Goal: Communication & Community: Ask a question

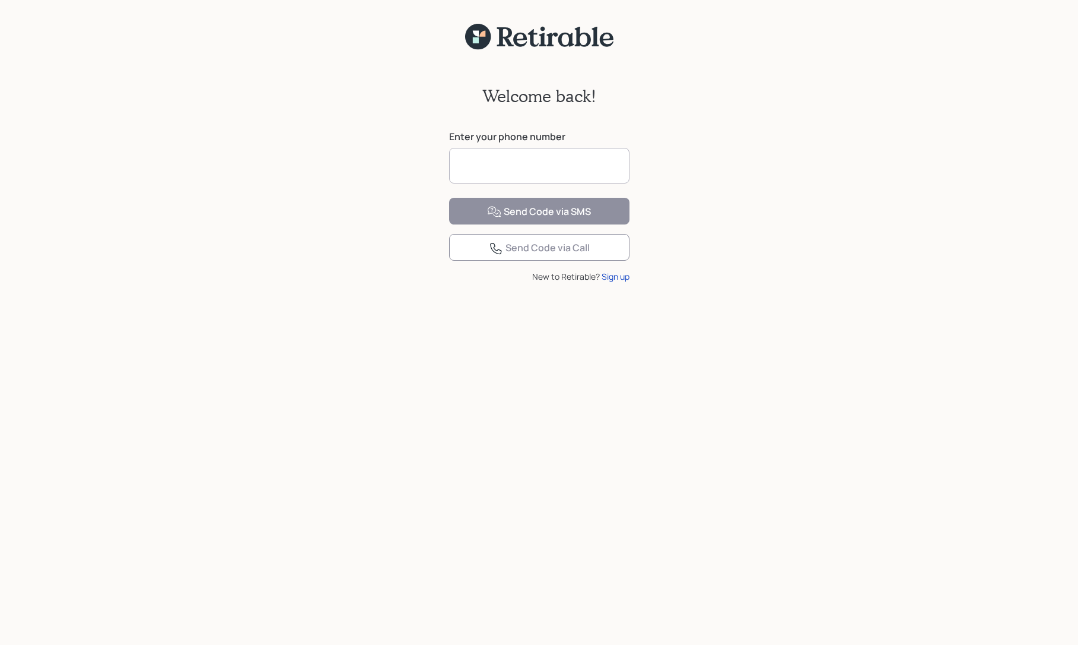
click at [544, 166] on input at bounding box center [539, 166] width 180 height 36
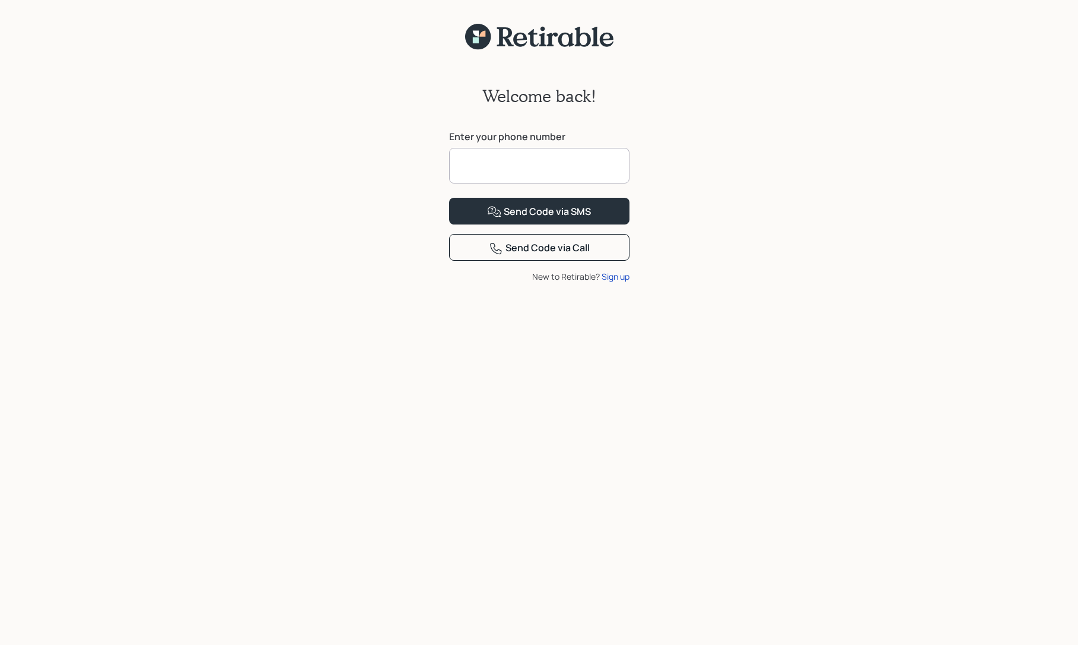
type input "**********"
click at [513, 219] on div "Send Code via SMS" at bounding box center [539, 212] width 104 height 14
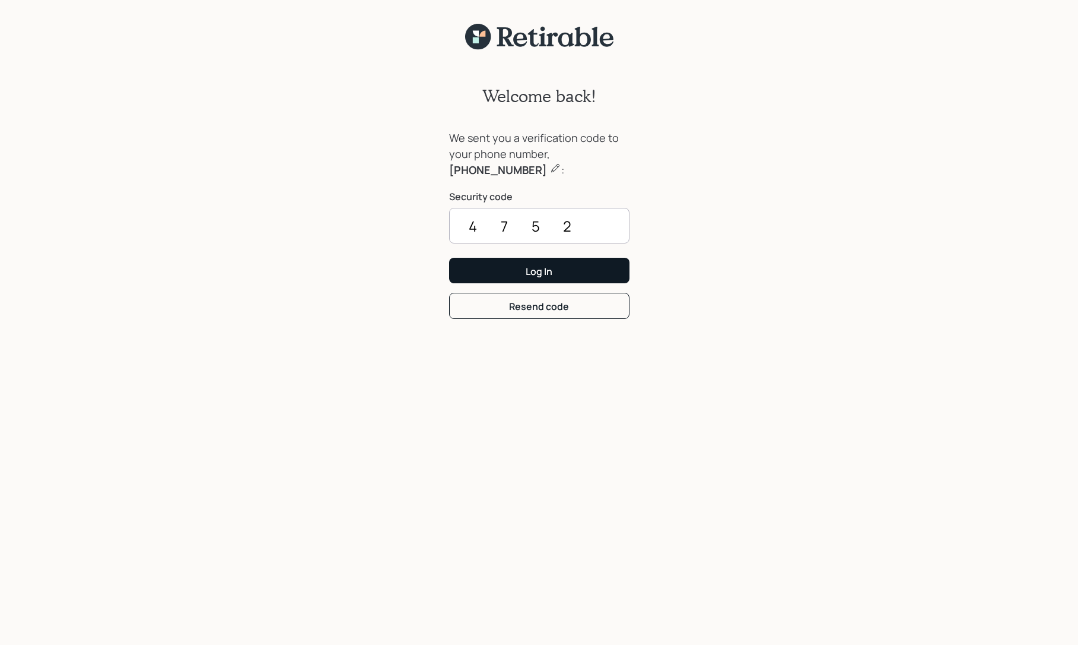
type input "4752"
click at [508, 261] on button "Log In" at bounding box center [539, 271] width 180 height 26
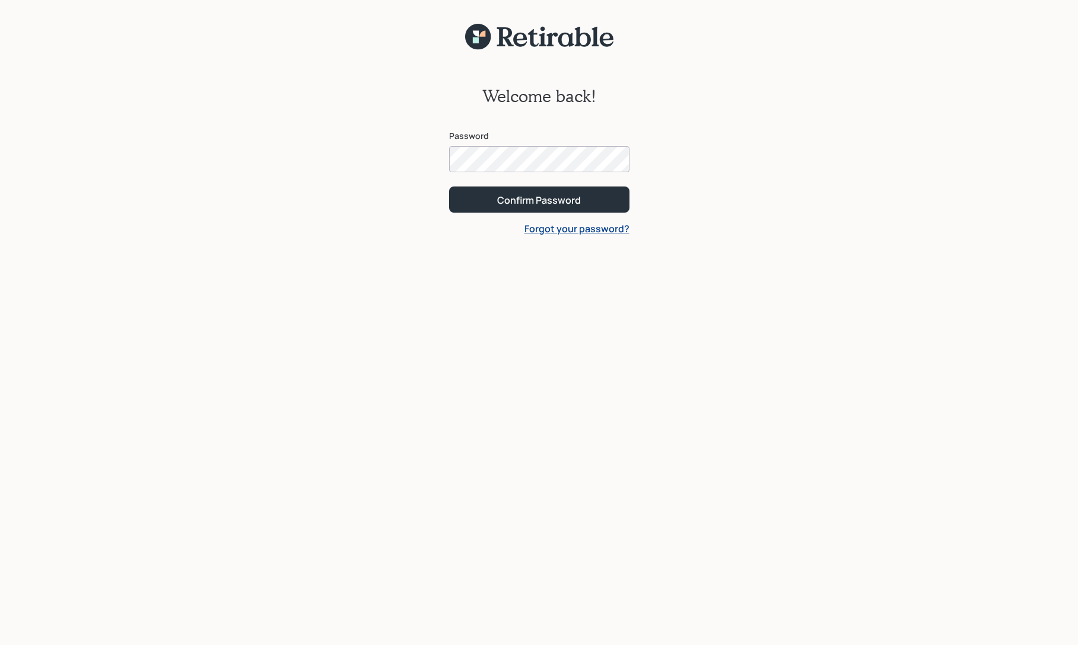
click at [630, 159] on div at bounding box center [630, 159] width 0 height 0
click at [574, 201] on div "Confirm Password" at bounding box center [539, 199] width 84 height 13
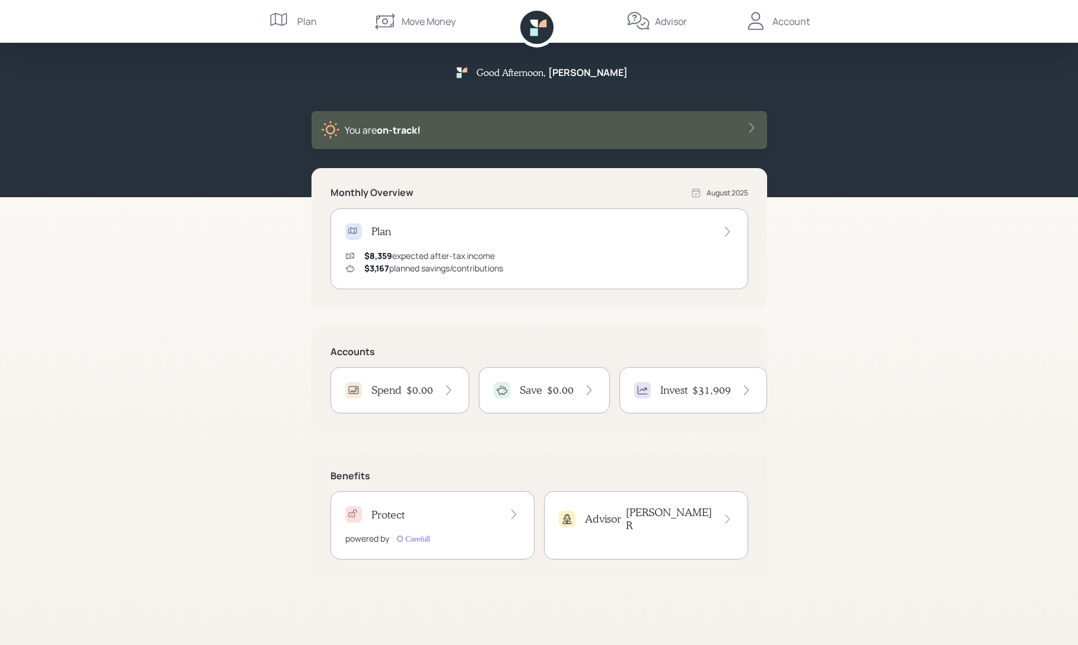
click at [659, 530] on div "Advisor [PERSON_NAME]" at bounding box center [646, 525] width 204 height 68
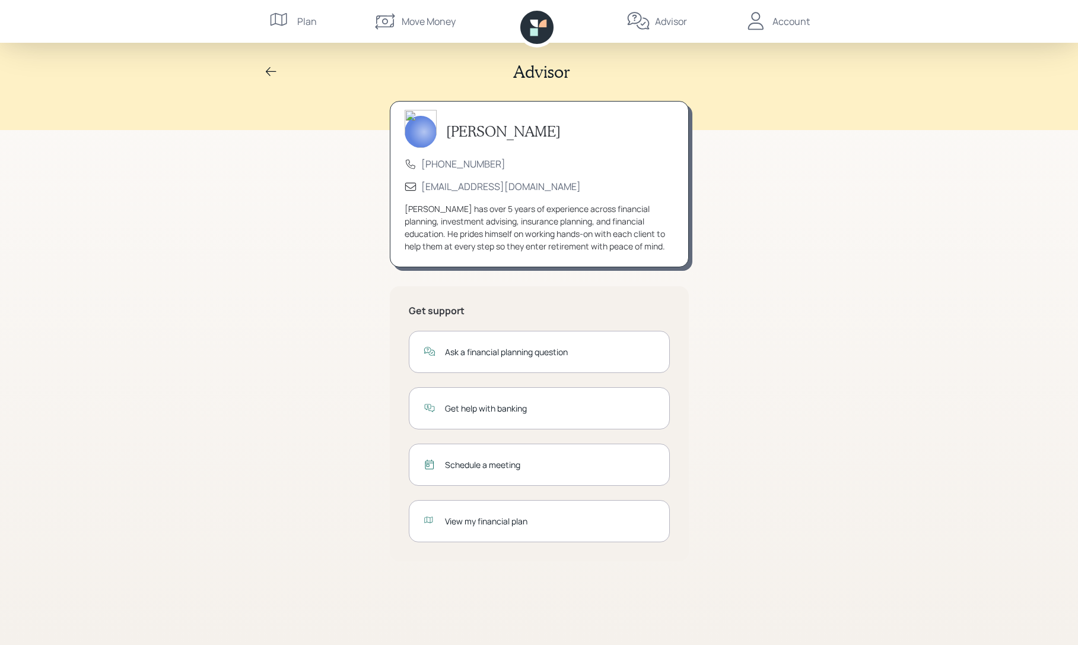
click at [508, 467] on div "Schedule a meeting" at bounding box center [550, 464] width 210 height 12
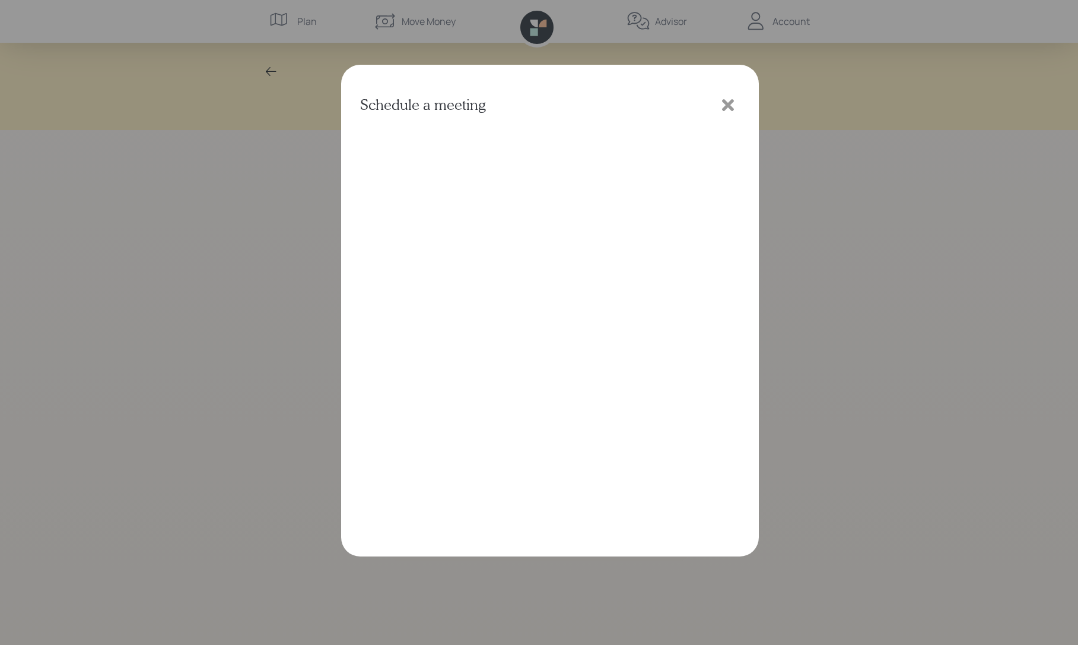
click at [725, 104] on icon at bounding box center [728, 105] width 18 height 18
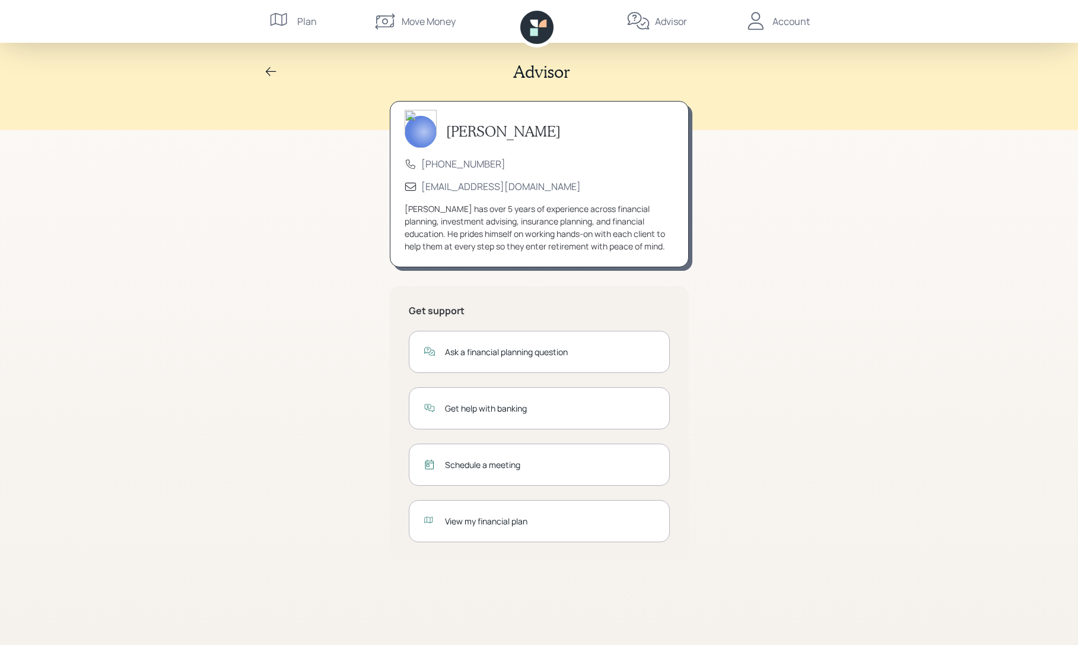
click at [303, 21] on div "Plan" at bounding box center [307, 21] width 20 height 14
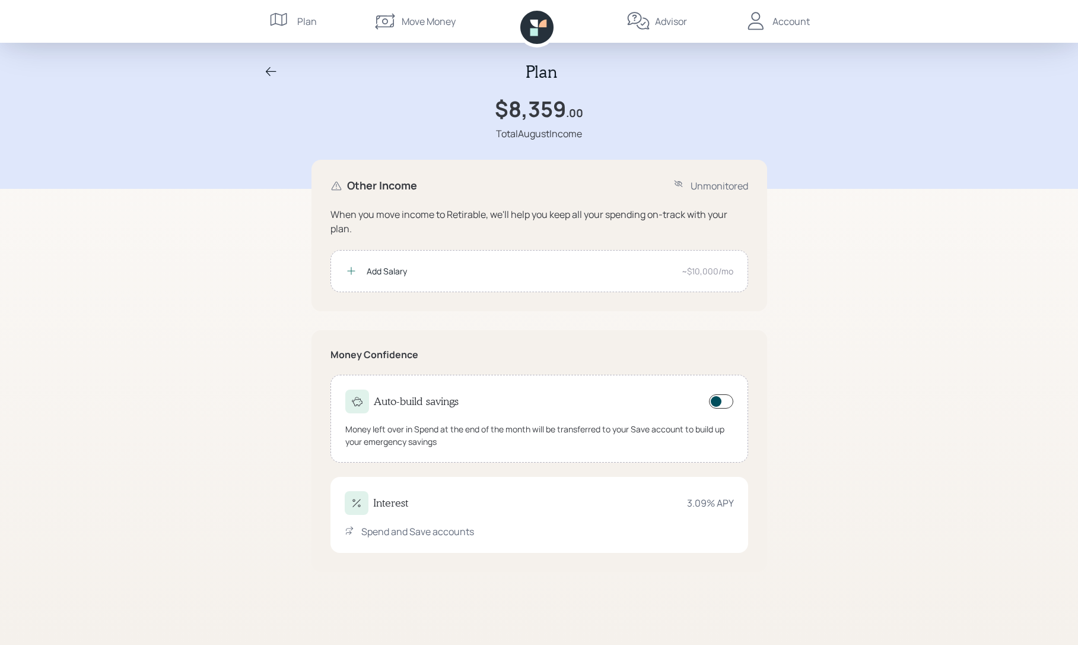
click at [787, 21] on div "Account" at bounding box center [791, 21] width 37 height 14
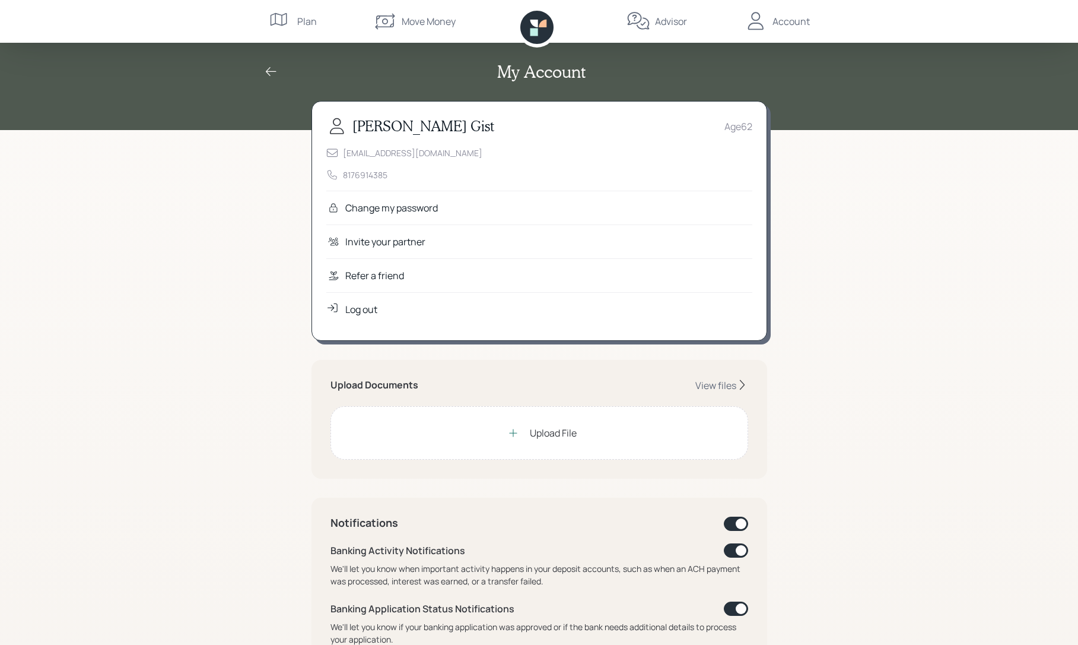
click at [545, 431] on div "Upload File" at bounding box center [553, 433] width 47 height 14
click at [523, 432] on div at bounding box center [513, 433] width 24 height 24
click at [704, 385] on div "View files" at bounding box center [716, 385] width 41 height 13
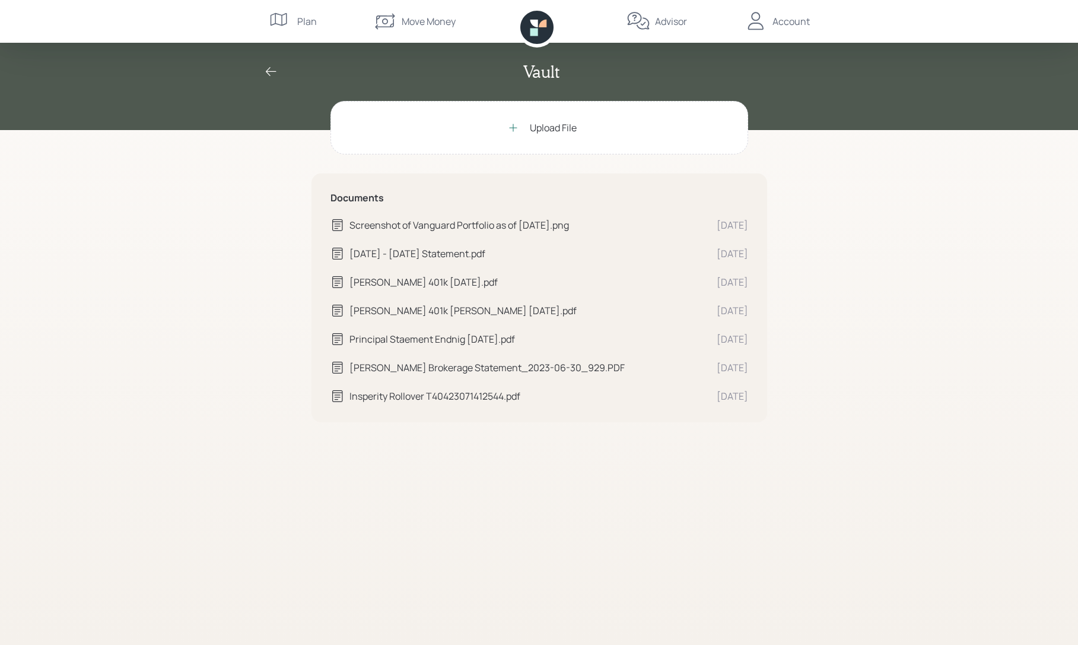
click at [655, 21] on div "Advisor" at bounding box center [671, 21] width 32 height 14
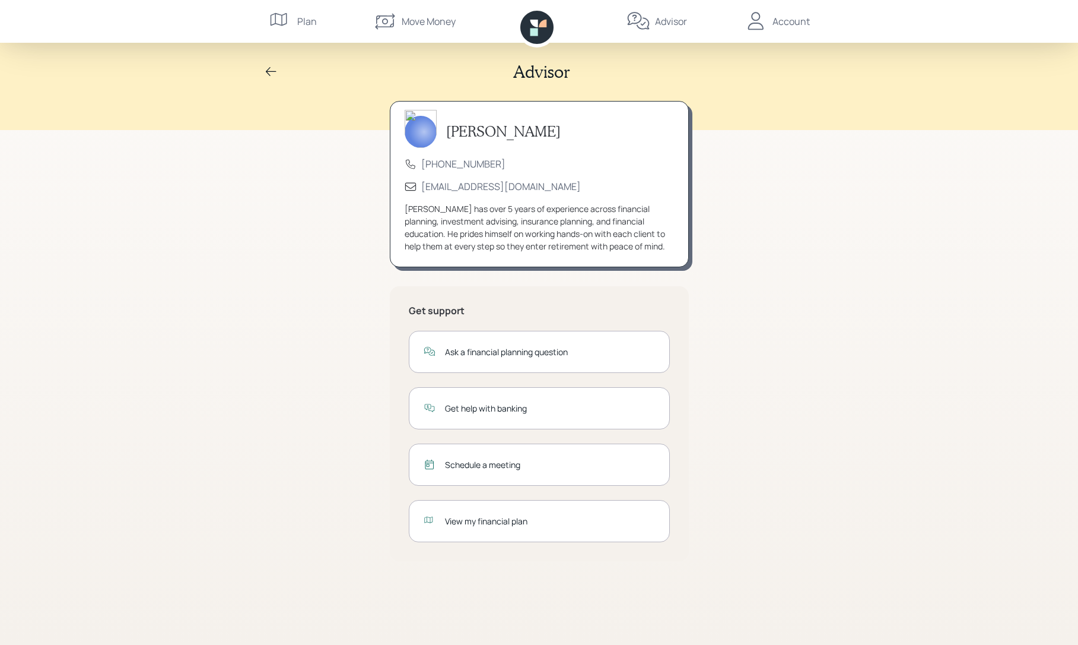
click at [458, 355] on div "Ask a financial planning question" at bounding box center [550, 351] width 210 height 12
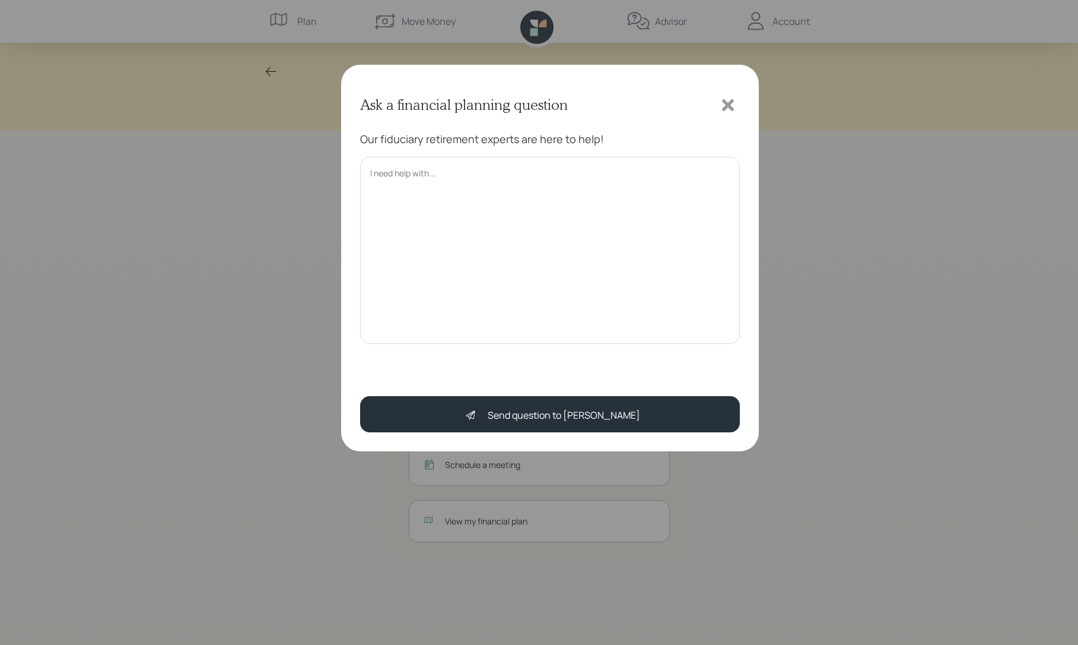
click at [387, 160] on textarea at bounding box center [550, 251] width 380 height 188
click at [372, 173] on textarea "Good talking with you" at bounding box center [550, 251] width 380 height 188
click at [497, 174] on textarea "Hi [PERSON_NAME], Good talking with you" at bounding box center [550, 251] width 380 height 188
click at [431, 185] on textarea "Hi [PERSON_NAME], Good talking with you. I attached my latest Vanguard Statemen…" at bounding box center [550, 251] width 380 height 188
drag, startPoint x: 454, startPoint y: 186, endPoint x: 443, endPoint y: 185, distance: 11.3
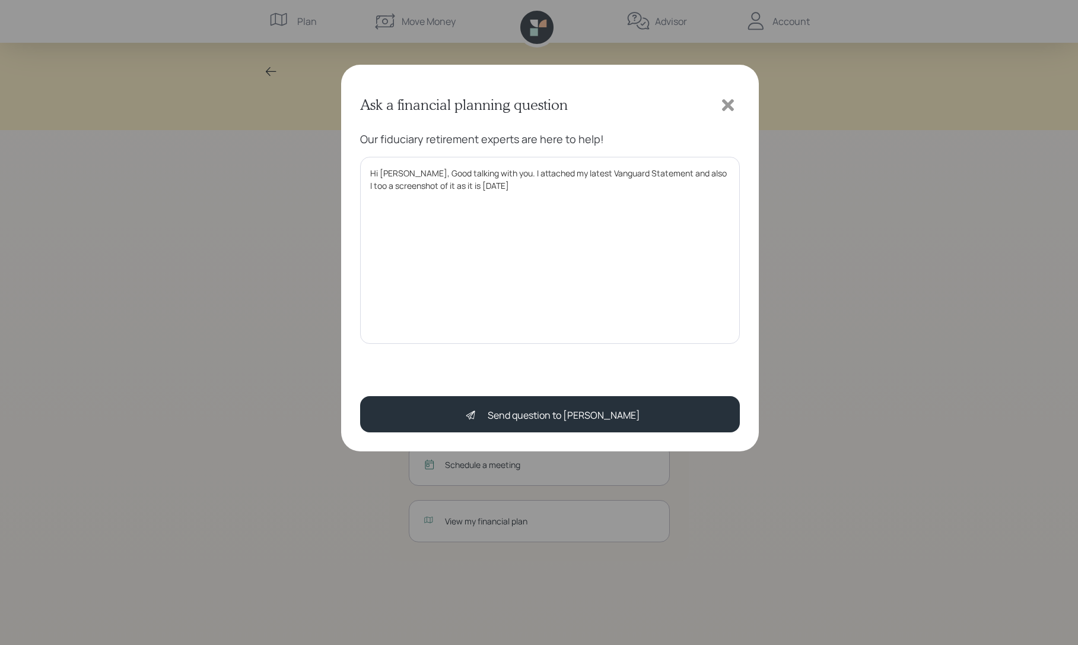
click at [443, 185] on textarea "Hi [PERSON_NAME], Good talking with you. I attached my latest Vanguard Statemen…" at bounding box center [550, 251] width 380 height 188
click at [477, 189] on textarea "Hi [PERSON_NAME], Good talking with you. I attached my latest Vanguard Statemen…" at bounding box center [550, 251] width 380 height 188
click at [478, 187] on textarea "Hi [PERSON_NAME], Good talking with you. I attached my latest Vanguard Statemen…" at bounding box center [550, 251] width 380 height 188
click at [410, 198] on textarea "Hi [PERSON_NAME], Good talking with you. I attached my latest Vanguard Statemen…" at bounding box center [550, 251] width 380 height 188
drag, startPoint x: 678, startPoint y: 174, endPoint x: 695, endPoint y: 173, distance: 16.6
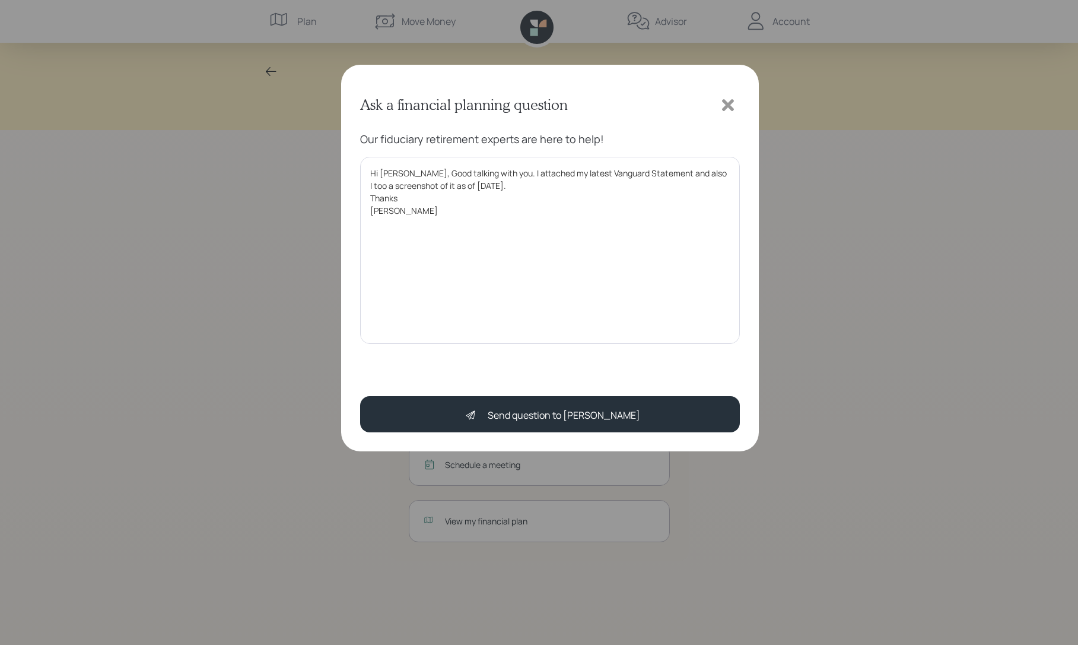
click at [695, 173] on textarea "Hi [PERSON_NAME], Good talking with you. I attached my latest Vanguard Statemen…" at bounding box center [550, 251] width 380 height 188
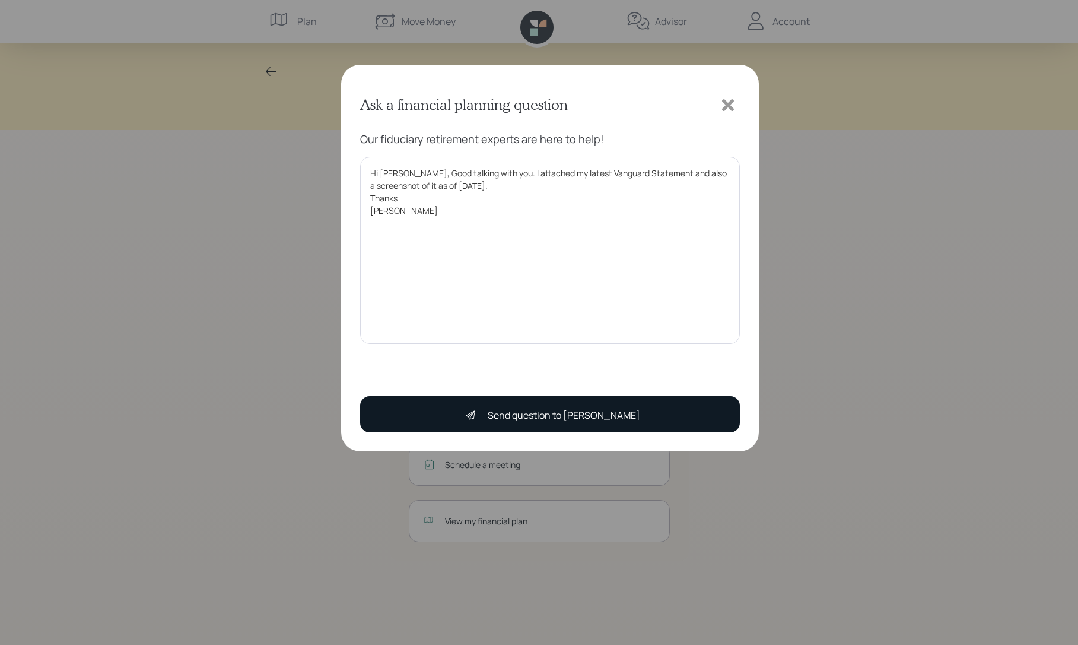
type textarea "Hi [PERSON_NAME], Good talking with you. I attached my latest Vanguard Statemen…"
click at [556, 411] on div "Send question to [PERSON_NAME]" at bounding box center [564, 415] width 153 height 14
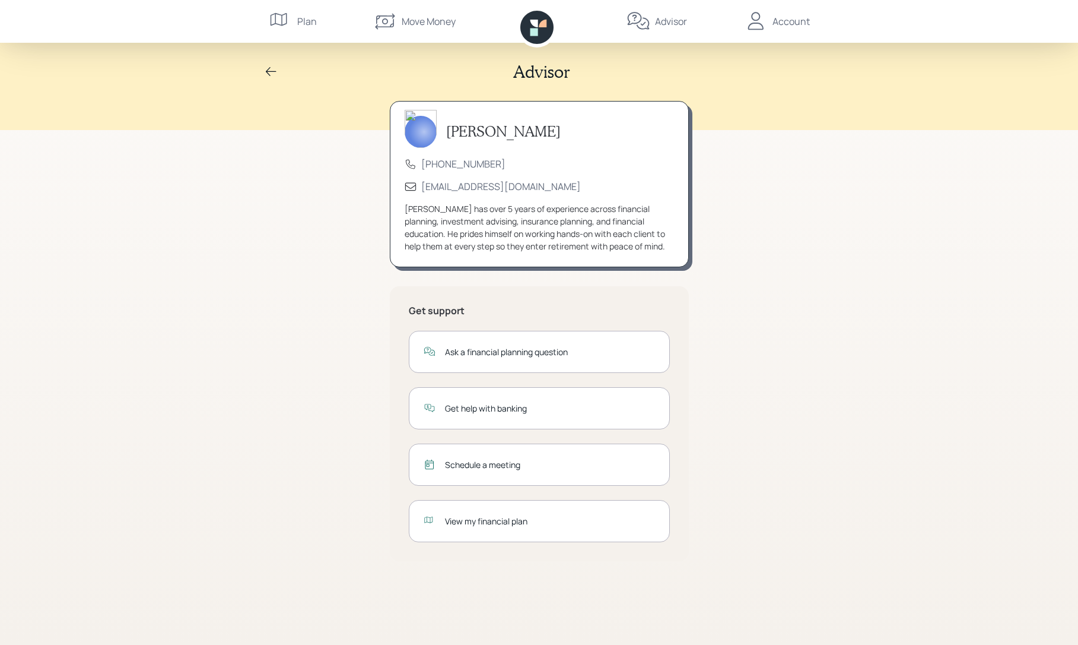
click at [288, 18] on icon at bounding box center [281, 21] width 24 height 24
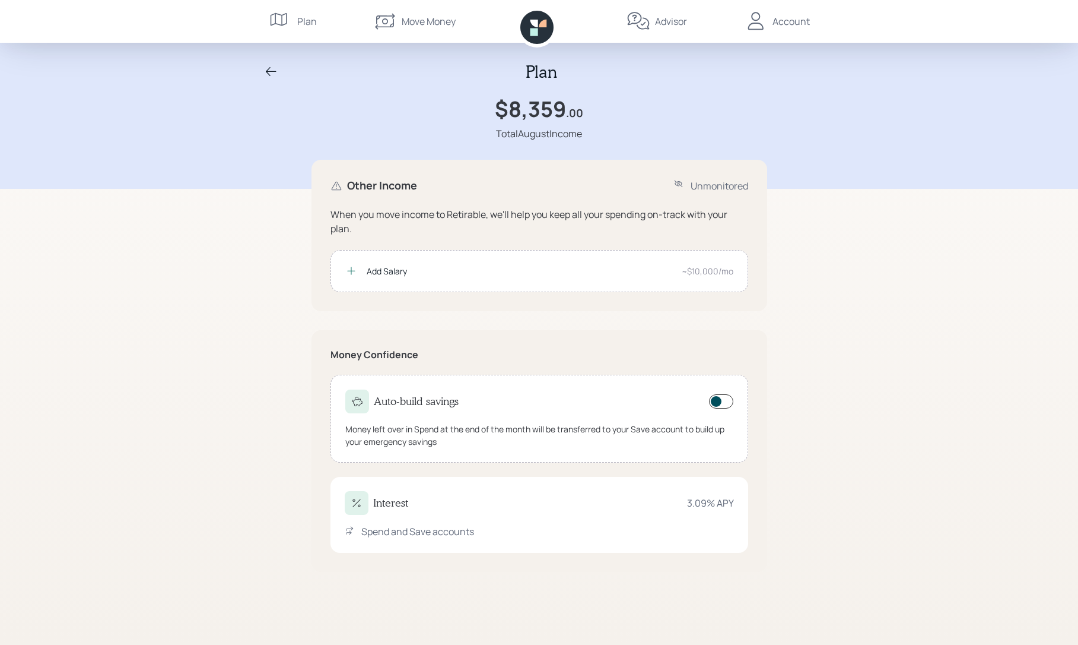
click at [344, 23] on nav "Plan Move Money Advisor Account" at bounding box center [540, 21] width 570 height 43
click at [780, 22] on div "Account" at bounding box center [791, 21] width 37 height 14
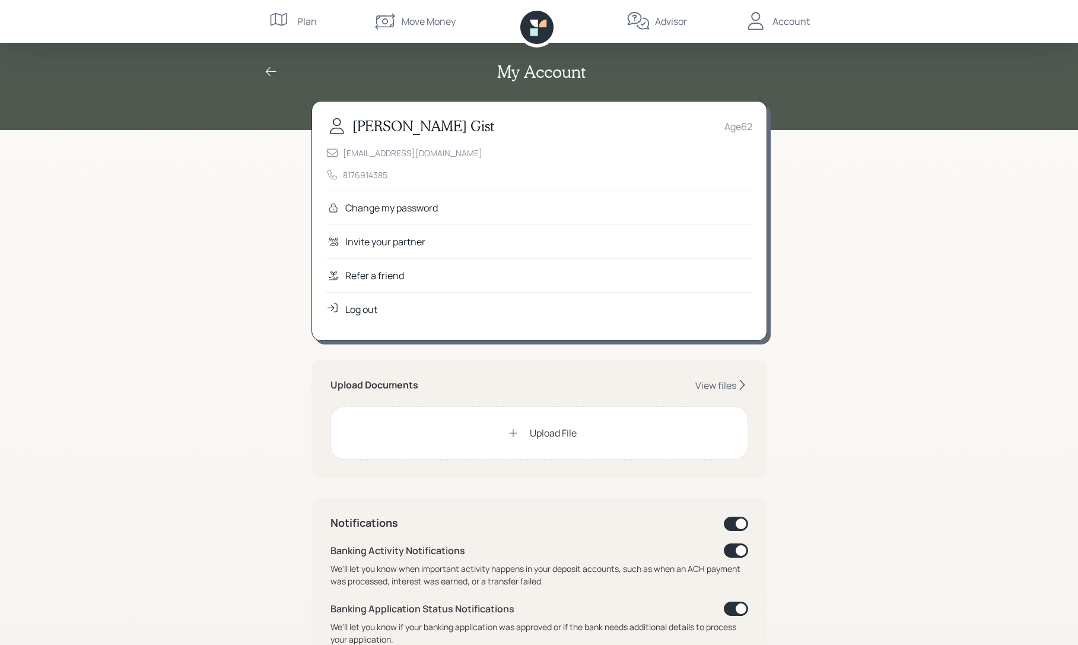
click at [359, 313] on div "Log out" at bounding box center [361, 309] width 32 height 14
